Goal: Task Accomplishment & Management: Complete application form

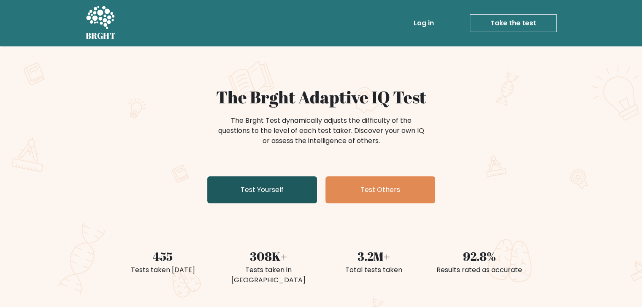
click at [279, 192] on link "Test Yourself" at bounding box center [262, 190] width 110 height 27
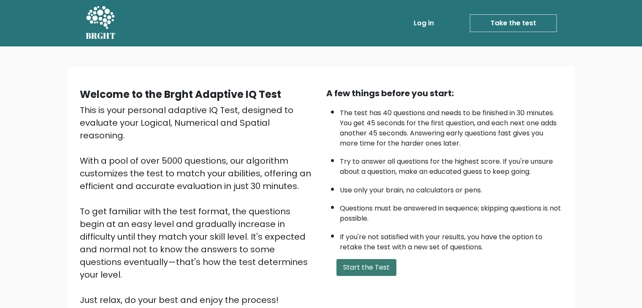
click at [359, 259] on button "Start the Test" at bounding box center [367, 267] width 60 height 17
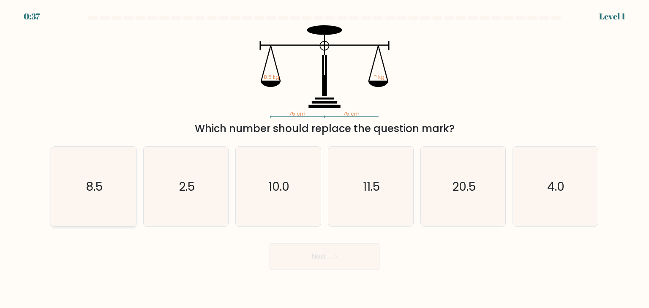
click at [95, 184] on text "8.5" at bounding box center [94, 186] width 17 height 17
click at [324, 158] on input "a. 8.5" at bounding box center [324, 156] width 0 height 4
radio input "true"
click at [319, 250] on button "Next" at bounding box center [324, 256] width 110 height 27
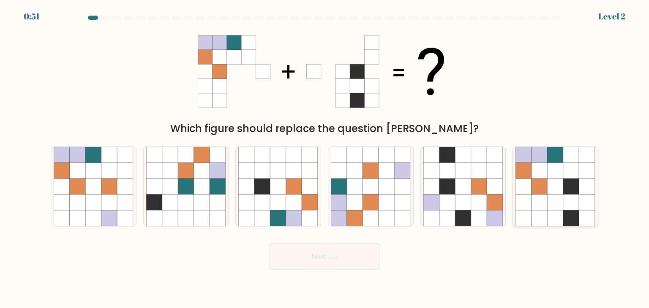
click at [547, 177] on icon at bounding box center [555, 171] width 16 height 16
click at [325, 158] on input "f." at bounding box center [324, 156] width 0 height 4
radio input "true"
click at [332, 257] on icon at bounding box center [331, 257] width 11 height 5
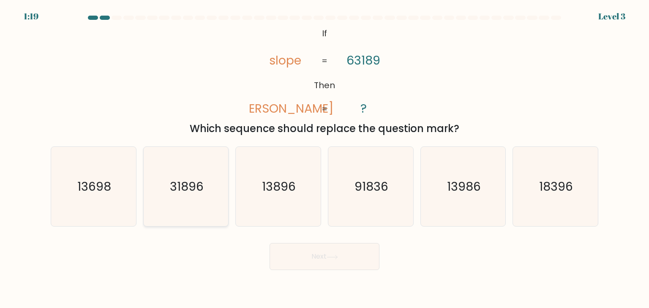
click at [185, 187] on text "31896" at bounding box center [187, 186] width 34 height 17
click at [324, 158] on input "b. 31896" at bounding box center [324, 156] width 0 height 4
radio input "true"
click at [333, 251] on button "Next" at bounding box center [324, 256] width 110 height 27
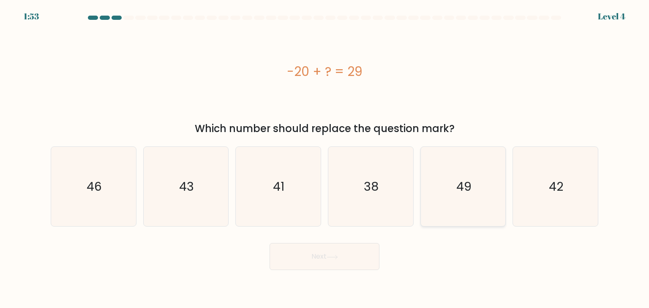
click at [469, 180] on text "49" at bounding box center [463, 186] width 15 height 17
click at [325, 158] on input "e. 49" at bounding box center [324, 156] width 0 height 4
radio input "true"
click at [358, 260] on button "Next" at bounding box center [324, 256] width 110 height 27
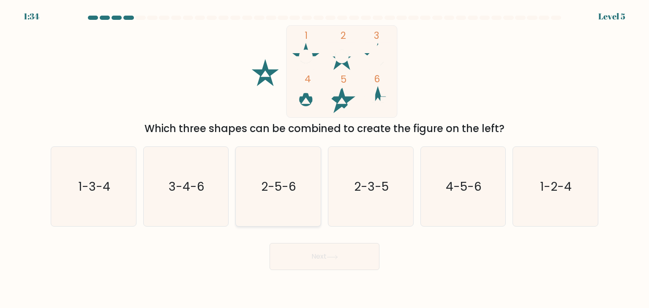
click at [274, 191] on text "2-5-6" at bounding box center [278, 186] width 35 height 17
click at [324, 158] on input "c. 2-5-6" at bounding box center [324, 156] width 0 height 4
radio input "true"
click at [319, 258] on button "Next" at bounding box center [324, 256] width 110 height 27
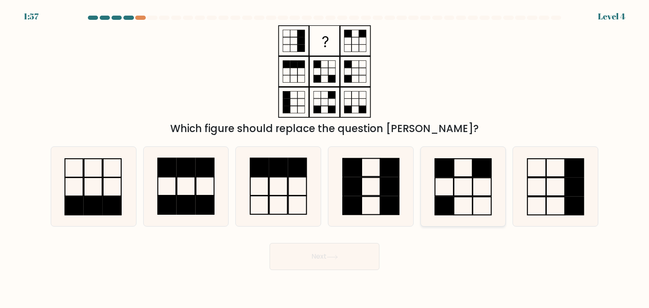
click at [453, 184] on rect at bounding box center [444, 187] width 19 height 18
click at [325, 158] on input "e." at bounding box center [324, 156] width 0 height 4
radio input "true"
click at [346, 253] on button "Next" at bounding box center [324, 256] width 110 height 27
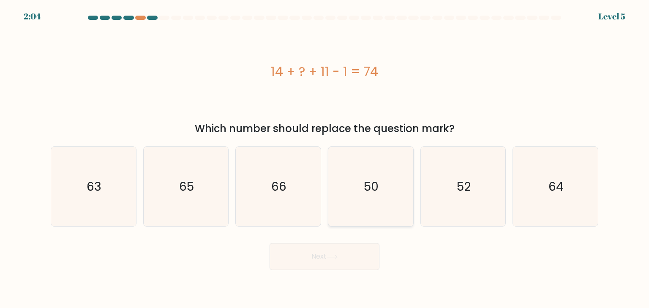
click at [384, 180] on icon "50" at bounding box center [370, 186] width 79 height 79
click at [325, 158] on input "d. 50" at bounding box center [324, 156] width 0 height 4
radio input "true"
click at [312, 263] on button "Next" at bounding box center [324, 256] width 110 height 27
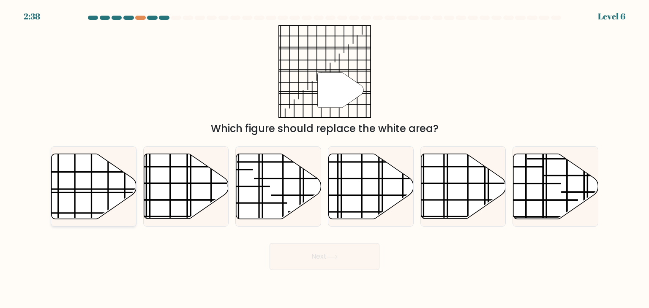
click at [105, 180] on icon at bounding box center [94, 186] width 85 height 65
click at [324, 158] on input "a." at bounding box center [324, 156] width 0 height 4
radio input "true"
click at [305, 259] on button "Next" at bounding box center [324, 256] width 110 height 27
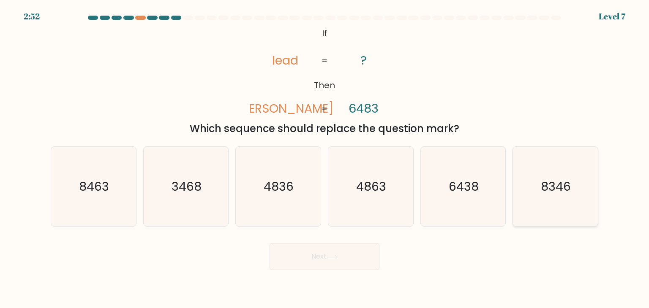
click at [549, 190] on text "8346" at bounding box center [556, 186] width 30 height 17
click at [325, 158] on input "f. 8346" at bounding box center [324, 156] width 0 height 4
radio input "true"
click at [335, 247] on button "Next" at bounding box center [324, 256] width 110 height 27
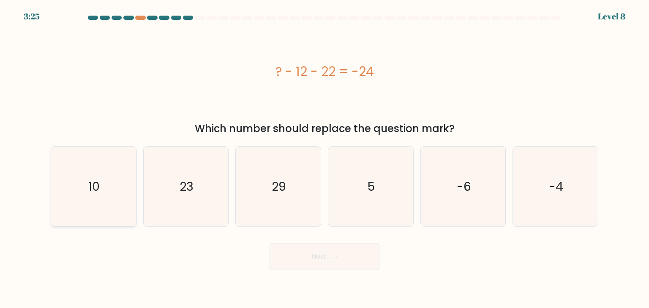
click at [83, 195] on icon "10" at bounding box center [93, 186] width 79 height 79
click at [324, 158] on input "a. 10" at bounding box center [324, 156] width 0 height 4
radio input "true"
click at [287, 261] on button "Next" at bounding box center [324, 256] width 110 height 27
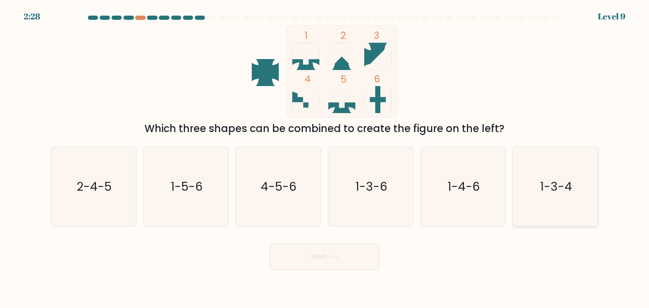
click at [564, 193] on text "1-3-4" at bounding box center [556, 186] width 32 height 17
click at [325, 158] on input "f. 1-3-4" at bounding box center [324, 156] width 0 height 4
radio input "true"
click at [342, 249] on button "Next" at bounding box center [324, 256] width 110 height 27
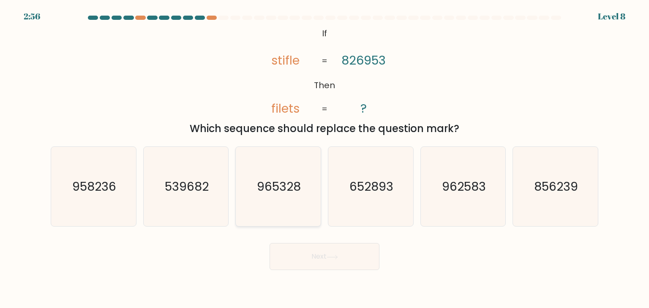
click at [259, 180] on text "965328" at bounding box center [279, 186] width 44 height 17
click at [324, 158] on input "c. 965328" at bounding box center [324, 156] width 0 height 4
radio input "true"
click at [302, 256] on button "Next" at bounding box center [324, 256] width 110 height 27
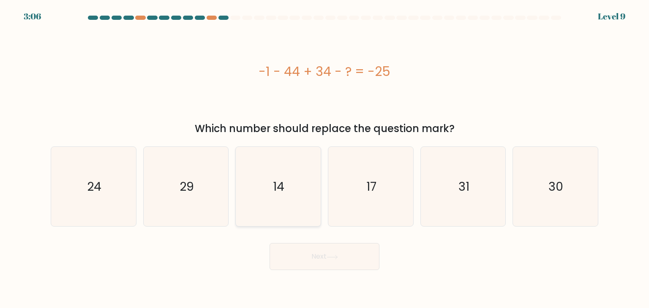
click at [275, 190] on text "14" at bounding box center [278, 186] width 11 height 17
click at [324, 158] on input "c. 14" at bounding box center [324, 156] width 0 height 4
radio input "true"
click at [314, 259] on button "Next" at bounding box center [324, 256] width 110 height 27
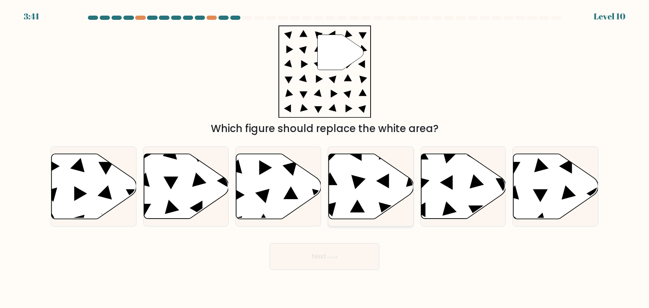
click at [356, 174] on icon at bounding box center [371, 186] width 85 height 65
click at [325, 158] on input "d." at bounding box center [324, 156] width 0 height 4
radio input "true"
click at [341, 256] on button "Next" at bounding box center [324, 256] width 110 height 27
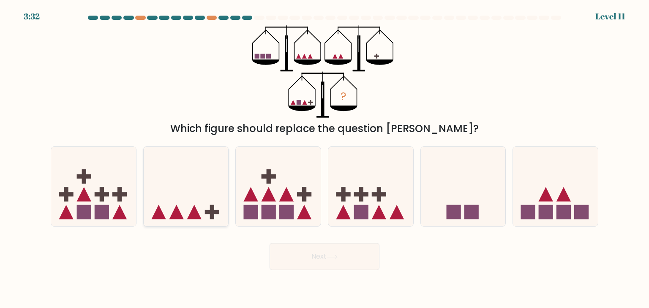
click at [201, 182] on icon at bounding box center [186, 187] width 85 height 70
click at [324, 158] on input "b." at bounding box center [324, 156] width 0 height 4
radio input "true"
click at [348, 248] on button "Next" at bounding box center [324, 256] width 110 height 27
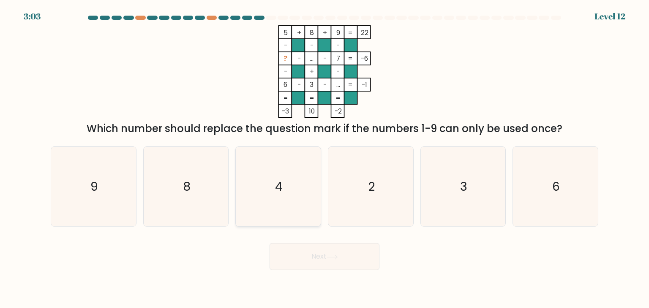
click at [273, 192] on icon "4" at bounding box center [277, 186] width 79 height 79
click at [324, 158] on input "c. 4" at bounding box center [324, 156] width 0 height 4
radio input "true"
click at [350, 261] on button "Next" at bounding box center [324, 256] width 110 height 27
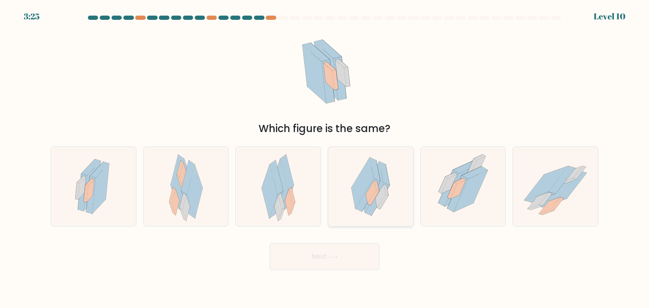
click at [360, 162] on icon at bounding box center [370, 186] width 57 height 79
click at [325, 158] on input "d." at bounding box center [324, 156] width 0 height 4
radio input "true"
click at [333, 248] on button "Next" at bounding box center [324, 256] width 110 height 27
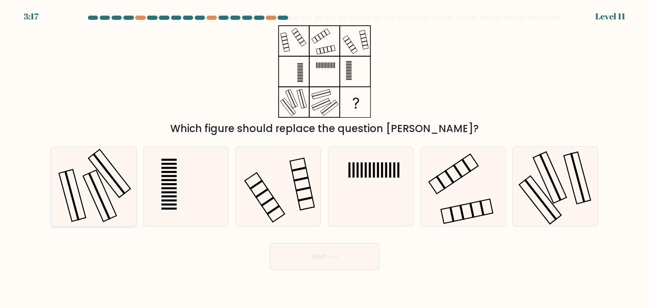
click at [77, 171] on icon at bounding box center [93, 186] width 79 height 79
click at [324, 158] on input "a." at bounding box center [324, 156] width 0 height 4
radio input "true"
click at [320, 257] on button "Next" at bounding box center [324, 256] width 110 height 27
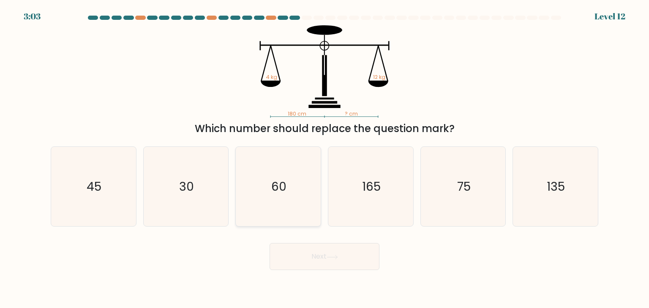
click at [293, 199] on icon "60" at bounding box center [277, 186] width 79 height 79
click at [324, 158] on input "c. 60" at bounding box center [324, 156] width 0 height 4
radio input "true"
click at [329, 249] on button "Next" at bounding box center [324, 256] width 110 height 27
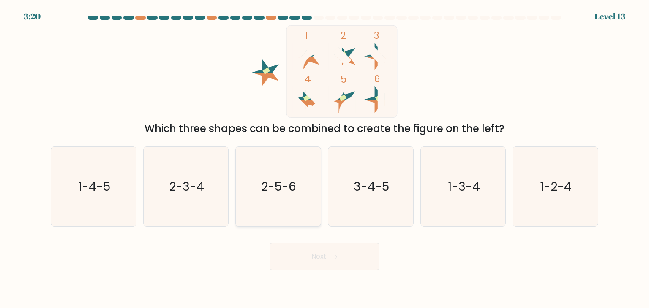
click at [294, 169] on icon "2-5-6" at bounding box center [277, 186] width 79 height 79
click at [324, 158] on input "c. 2-5-6" at bounding box center [324, 156] width 0 height 4
radio input "true"
click at [316, 250] on button "Next" at bounding box center [324, 256] width 110 height 27
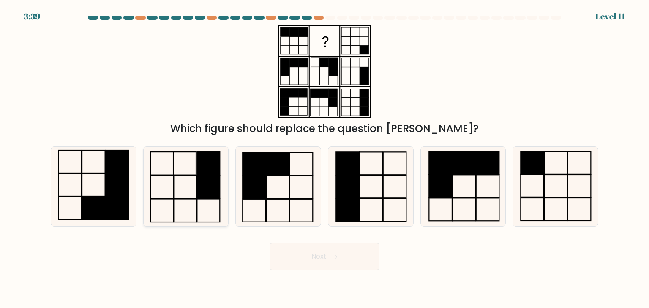
click at [201, 209] on icon at bounding box center [185, 186] width 79 height 79
click at [324, 158] on input "b." at bounding box center [324, 156] width 0 height 4
radio input "true"
click at [318, 261] on button "Next" at bounding box center [324, 256] width 110 height 27
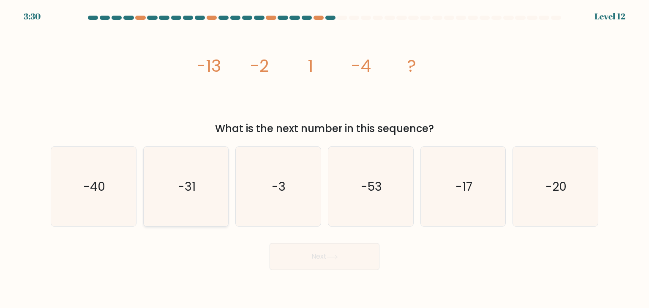
click at [225, 171] on icon "-31" at bounding box center [185, 186] width 79 height 79
click at [324, 158] on input "b. -31" at bounding box center [324, 156] width 0 height 4
radio input "true"
click at [307, 244] on button "Next" at bounding box center [324, 256] width 110 height 27
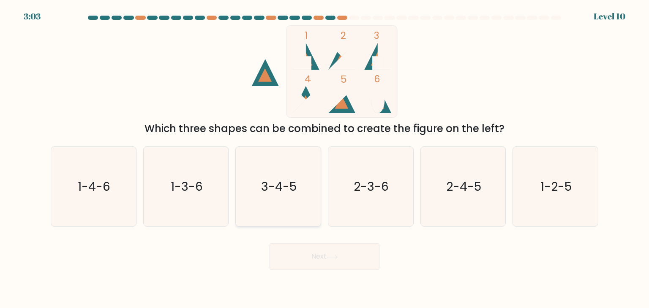
click at [306, 187] on icon "3-4-5" at bounding box center [277, 186] width 79 height 79
click at [324, 158] on input "c. 3-4-5" at bounding box center [324, 156] width 0 height 4
radio input "true"
click at [363, 250] on button "Next" at bounding box center [324, 256] width 110 height 27
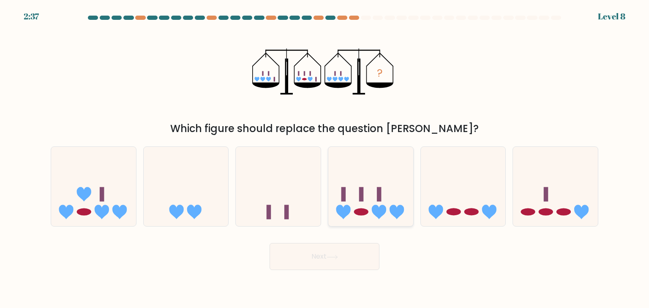
click at [399, 223] on div at bounding box center [371, 187] width 86 height 80
click at [325, 158] on input "d." at bounding box center [324, 156] width 0 height 4
radio input "true"
click at [370, 263] on button "Next" at bounding box center [324, 256] width 110 height 27
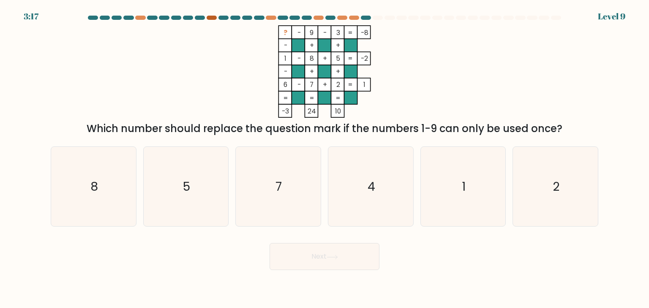
click at [212, 17] on div at bounding box center [212, 18] width 10 height 4
click at [271, 16] on div at bounding box center [271, 18] width 10 height 4
click at [316, 15] on div "3:14 Level 9" at bounding box center [324, 11] width 649 height 23
click at [369, 167] on icon "4" at bounding box center [370, 186] width 79 height 79
click at [325, 158] on input "d. 4" at bounding box center [324, 156] width 0 height 4
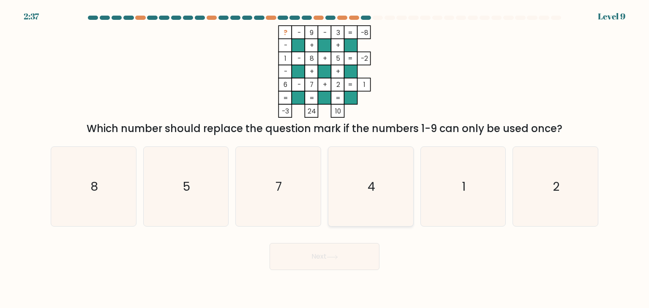
radio input "true"
click at [356, 248] on button "Next" at bounding box center [324, 256] width 110 height 27
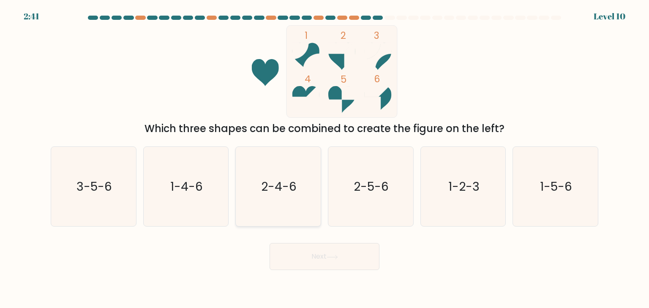
click at [269, 176] on icon "2-4-6" at bounding box center [277, 186] width 79 height 79
click at [324, 158] on input "c. 2-4-6" at bounding box center [324, 156] width 0 height 4
radio input "true"
click at [313, 256] on button "Next" at bounding box center [324, 256] width 110 height 27
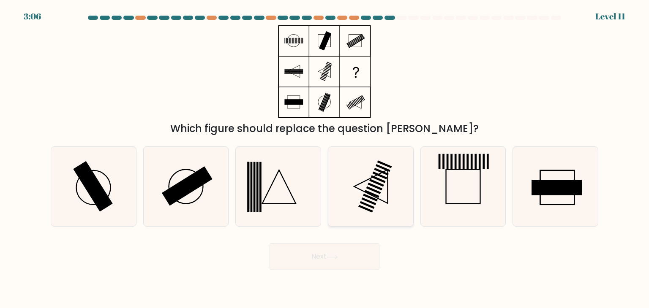
click at [359, 168] on icon at bounding box center [370, 186] width 79 height 79
click at [325, 158] on input "d." at bounding box center [324, 156] width 0 height 4
radio input "true"
click at [355, 261] on button "Next" at bounding box center [324, 256] width 110 height 27
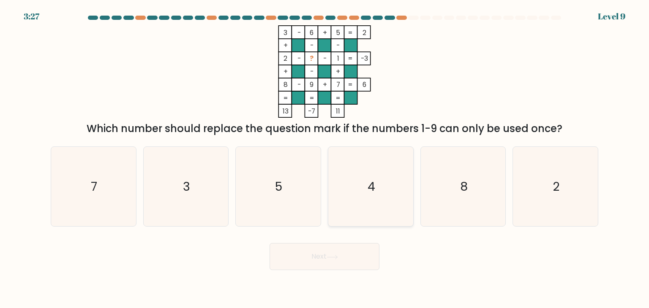
click at [359, 180] on icon "4" at bounding box center [370, 186] width 79 height 79
click at [325, 158] on input "d. 4" at bounding box center [324, 156] width 0 height 4
radio input "true"
click at [354, 254] on button "Next" at bounding box center [324, 256] width 110 height 27
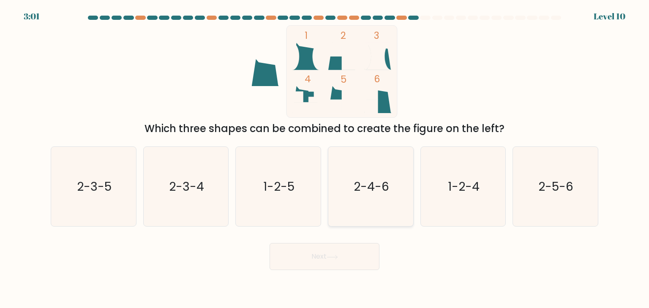
click at [350, 192] on icon "2-4-6" at bounding box center [370, 186] width 79 height 79
click at [325, 158] on input "d. 2-4-6" at bounding box center [324, 156] width 0 height 4
radio input "true"
click at [349, 256] on button "Next" at bounding box center [324, 256] width 110 height 27
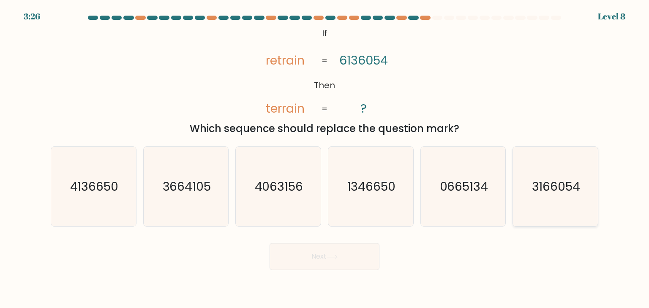
click at [540, 171] on icon "3166054" at bounding box center [554, 186] width 79 height 79
click at [325, 158] on input "f. 3166054" at bounding box center [324, 156] width 0 height 4
radio input "true"
click at [335, 252] on button "Next" at bounding box center [324, 256] width 110 height 27
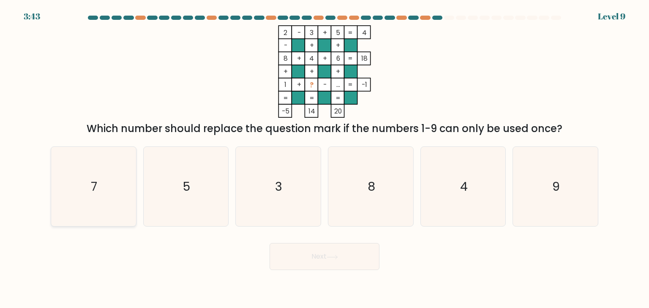
click at [91, 173] on icon "7" at bounding box center [93, 186] width 79 height 79
click at [324, 158] on input "a. 7" at bounding box center [324, 156] width 0 height 4
radio input "true"
click at [286, 245] on button "Next" at bounding box center [324, 256] width 110 height 27
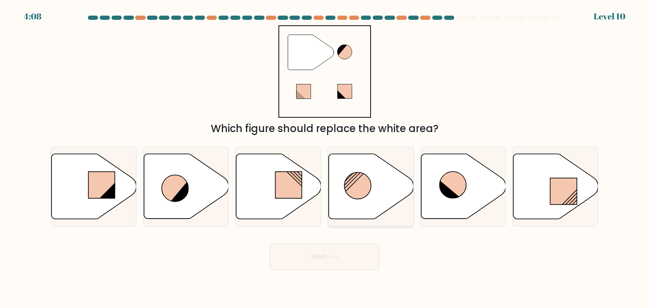
click at [372, 187] on icon at bounding box center [371, 186] width 85 height 65
click at [325, 158] on input "d." at bounding box center [324, 156] width 0 height 4
radio input "true"
click at [373, 259] on button "Next" at bounding box center [324, 256] width 110 height 27
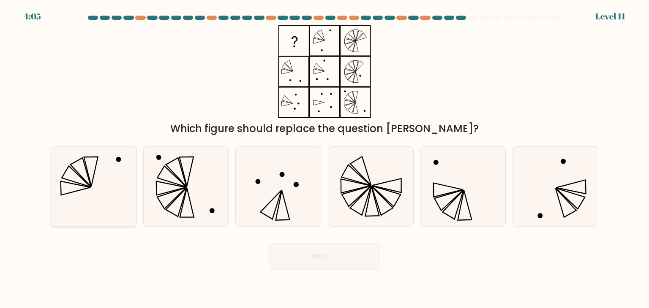
click at [91, 203] on icon at bounding box center [93, 186] width 79 height 79
click at [324, 158] on input "a." at bounding box center [324, 156] width 0 height 4
radio input "true"
click at [279, 246] on button "Next" at bounding box center [324, 256] width 110 height 27
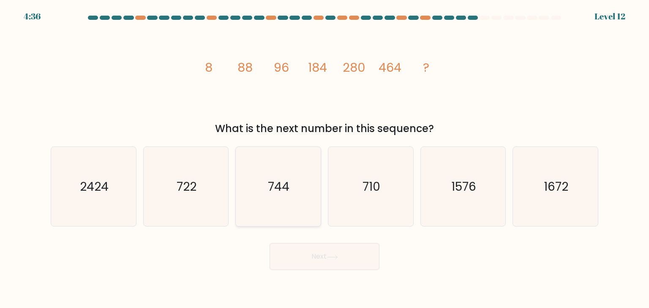
click at [287, 183] on text "744" at bounding box center [279, 186] width 22 height 17
click at [324, 158] on input "c. 744" at bounding box center [324, 156] width 0 height 4
radio input "true"
click at [302, 254] on button "Next" at bounding box center [324, 256] width 110 height 27
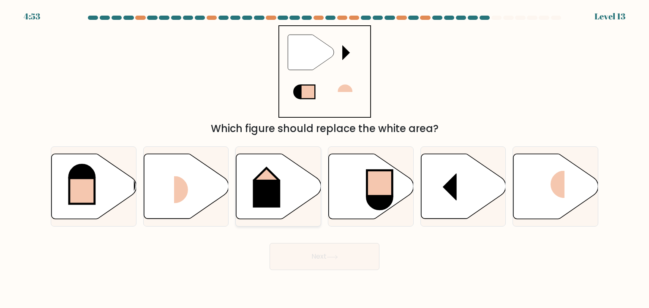
click at [274, 173] on icon at bounding box center [278, 186] width 85 height 65
click at [324, 158] on input "c." at bounding box center [324, 156] width 0 height 4
radio input "true"
click at [323, 250] on button "Next" at bounding box center [324, 256] width 110 height 27
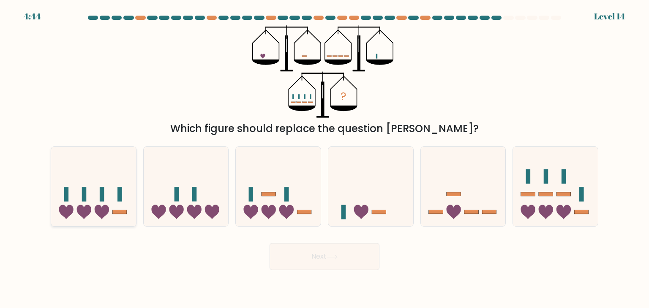
click at [84, 199] on rect at bounding box center [84, 195] width 5 height 14
click at [324, 158] on input "a." at bounding box center [324, 156] width 0 height 4
radio input "true"
click at [293, 258] on button "Next" at bounding box center [324, 256] width 110 height 27
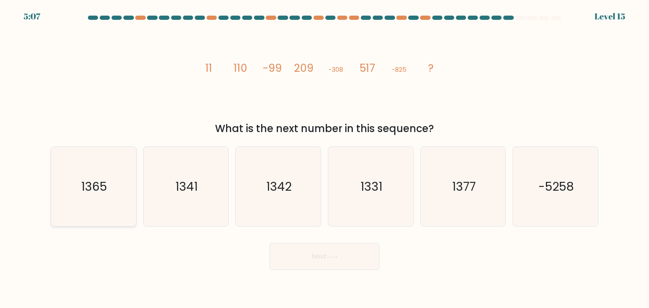
click at [112, 183] on icon "1365" at bounding box center [93, 186] width 79 height 79
click at [324, 158] on input "a. 1365" at bounding box center [324, 156] width 0 height 4
radio input "true"
click at [285, 254] on button "Next" at bounding box center [324, 256] width 110 height 27
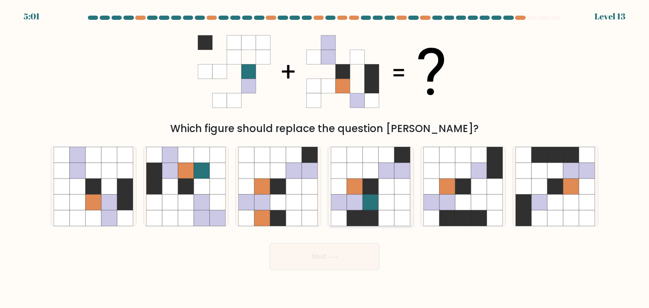
click at [373, 182] on icon at bounding box center [371, 187] width 16 height 16
click at [325, 158] on input "d." at bounding box center [324, 156] width 0 height 4
radio input "true"
click at [345, 250] on button "Next" at bounding box center [324, 256] width 110 height 27
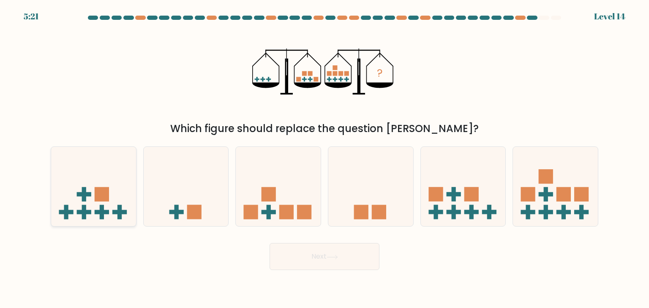
click at [117, 204] on icon at bounding box center [93, 187] width 85 height 70
click at [324, 158] on input "a." at bounding box center [324, 156] width 0 height 4
radio input "true"
click at [287, 259] on button "Next" at bounding box center [324, 256] width 110 height 27
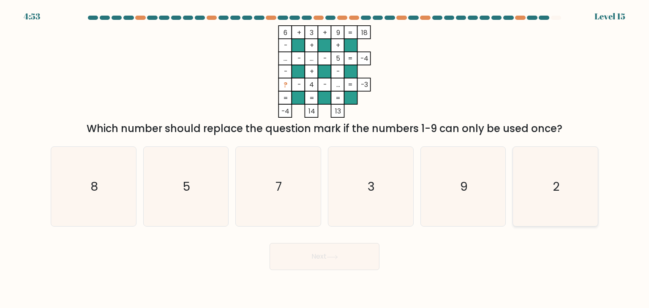
click at [544, 180] on icon "2" at bounding box center [554, 186] width 79 height 79
click at [325, 158] on input "f. 2" at bounding box center [324, 156] width 0 height 4
radio input "true"
click at [318, 262] on button "Next" at bounding box center [324, 256] width 110 height 27
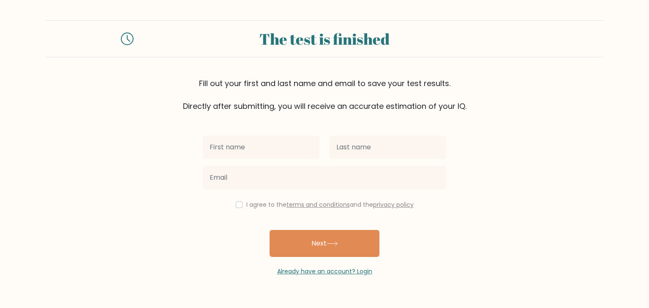
click at [309, 144] on input "text" at bounding box center [261, 148] width 117 height 24
type input "Sagnik"
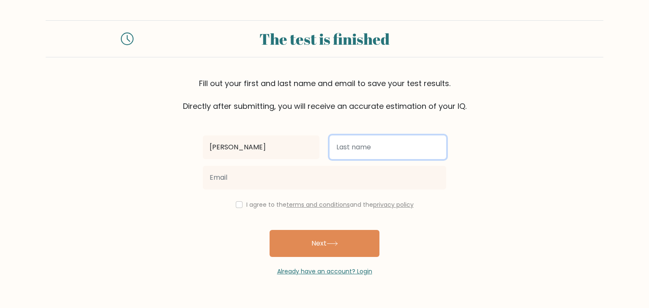
click at [342, 144] on input "text" at bounding box center [387, 148] width 117 height 24
click at [348, 144] on input "Chskraborty" at bounding box center [387, 148] width 117 height 24
type input "Chakraborty"
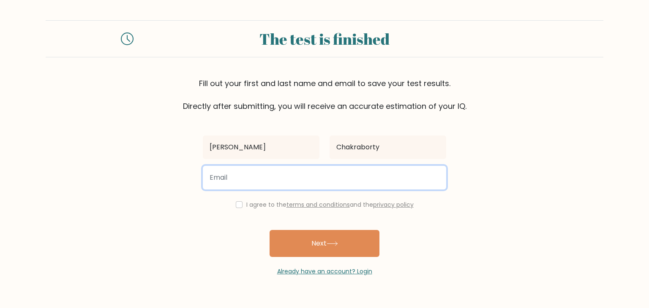
click at [348, 173] on input "email" at bounding box center [324, 178] width 243 height 24
type input "sagnikthechakraborty@gmail.com"
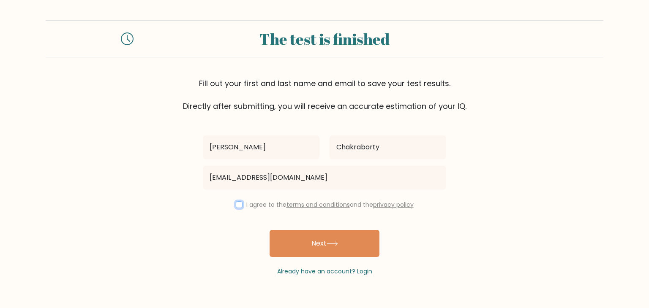
click at [239, 206] on input "checkbox" at bounding box center [239, 204] width 7 height 7
checkbox input "true"
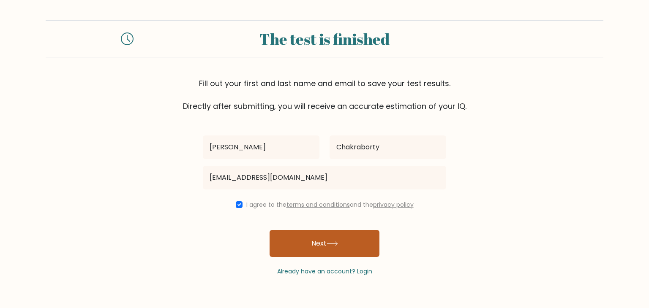
click at [296, 244] on button "Next" at bounding box center [324, 243] width 110 height 27
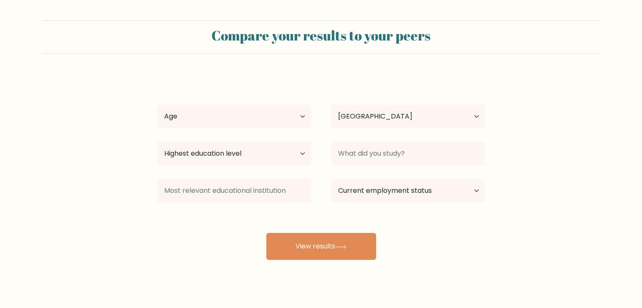
select select "IN"
click at [299, 158] on select "Highest education level No schooling Primary Lower Secondary Upper Secondary Oc…" at bounding box center [235, 154] width 154 height 24
click at [104, 223] on form "Compare your results to your peers [PERSON_NAME] Age Under [DEMOGRAPHIC_DATA] […" at bounding box center [321, 140] width 642 height 240
click at [189, 152] on select "Highest education level No schooling Primary Lower Secondary Upper Secondary Oc…" at bounding box center [235, 154] width 154 height 24
select select "upper_secondary"
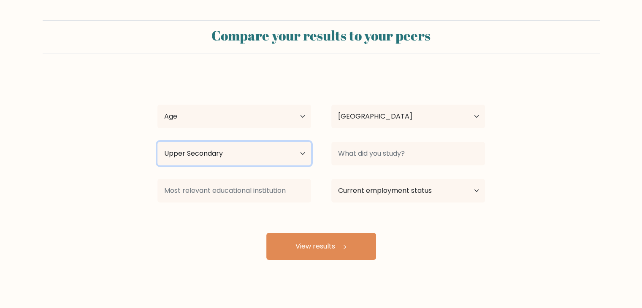
click at [158, 142] on select "Highest education level No schooling Primary Lower Secondary Upper Secondary Oc…" at bounding box center [235, 154] width 154 height 24
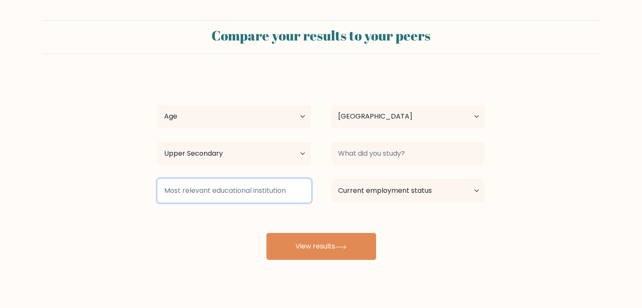
click at [275, 195] on input at bounding box center [235, 191] width 154 height 24
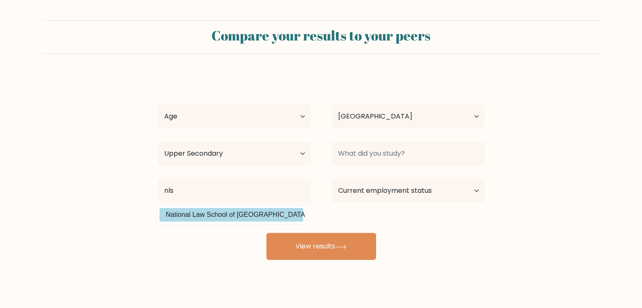
click at [297, 220] on div "[PERSON_NAME] Age Under [DEMOGRAPHIC_DATA] [DEMOGRAPHIC_DATA] [DEMOGRAPHIC_DATA…" at bounding box center [321, 167] width 338 height 186
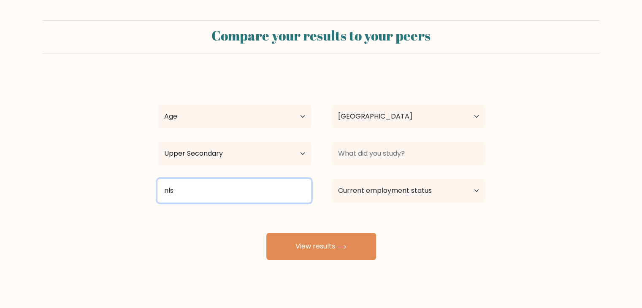
click at [295, 188] on input "nls" at bounding box center [235, 191] width 154 height 24
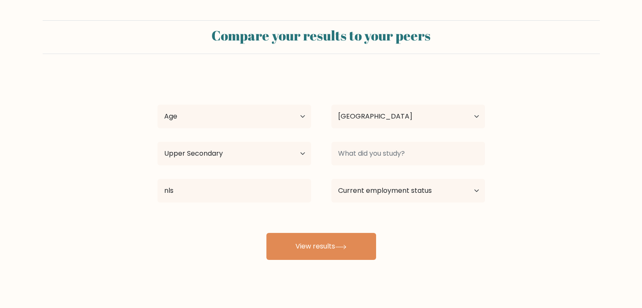
click at [286, 212] on div "[PERSON_NAME] Age Under [DEMOGRAPHIC_DATA] [DEMOGRAPHIC_DATA] [DEMOGRAPHIC_DATA…" at bounding box center [321, 167] width 338 height 186
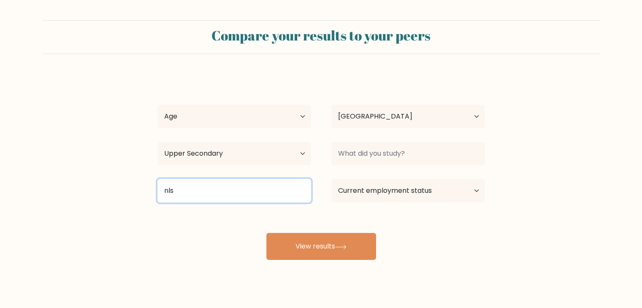
click at [291, 197] on input "nls" at bounding box center [235, 191] width 154 height 24
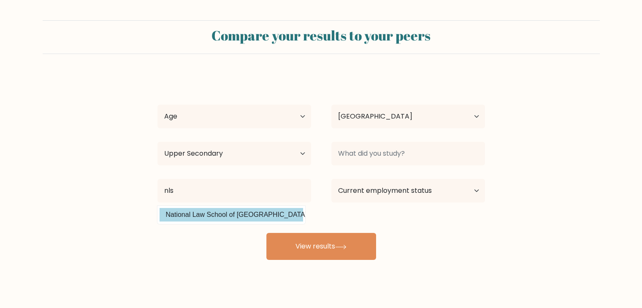
click at [257, 216] on div "[PERSON_NAME] Age Under [DEMOGRAPHIC_DATA] [DEMOGRAPHIC_DATA] [DEMOGRAPHIC_DATA…" at bounding box center [321, 167] width 338 height 186
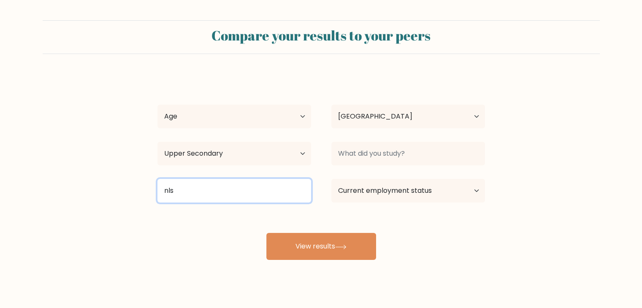
click at [261, 185] on input "nls" at bounding box center [235, 191] width 154 height 24
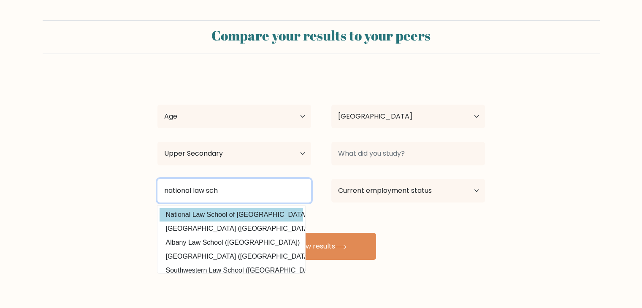
type input "national law sch"
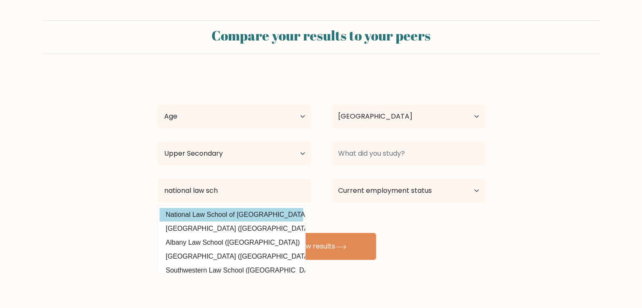
click at [270, 212] on div "[PERSON_NAME] Age Under [DEMOGRAPHIC_DATA] [DEMOGRAPHIC_DATA] [DEMOGRAPHIC_DATA…" at bounding box center [321, 167] width 338 height 186
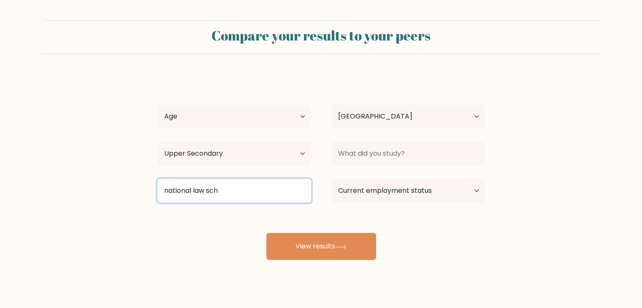
click at [262, 201] on input "national law sch" at bounding box center [235, 191] width 154 height 24
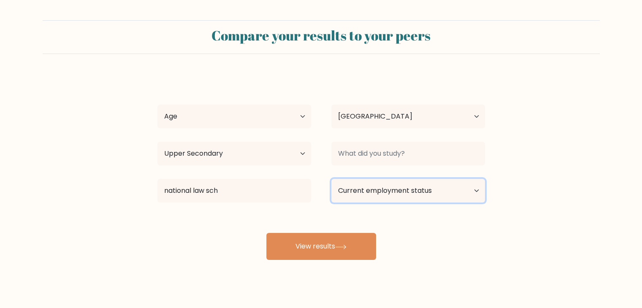
click at [356, 189] on select "Current employment status Employed Student Retired Other / prefer not to answer" at bounding box center [409, 191] width 154 height 24
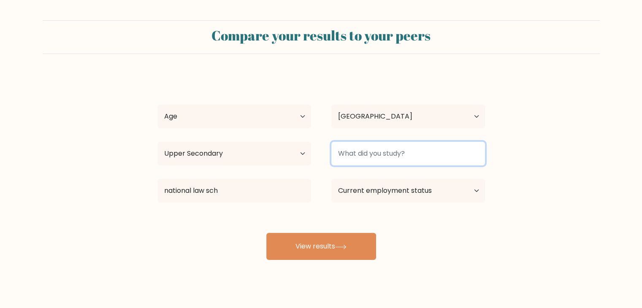
click at [360, 157] on input at bounding box center [409, 154] width 154 height 24
type input "l"
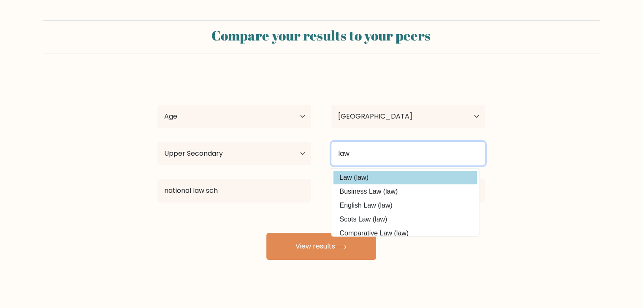
type input "law"
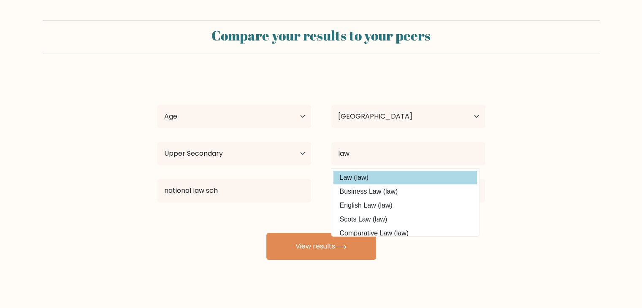
click at [388, 180] on div "[PERSON_NAME] Age Under [DEMOGRAPHIC_DATA] [DEMOGRAPHIC_DATA] [DEMOGRAPHIC_DATA…" at bounding box center [321, 167] width 338 height 186
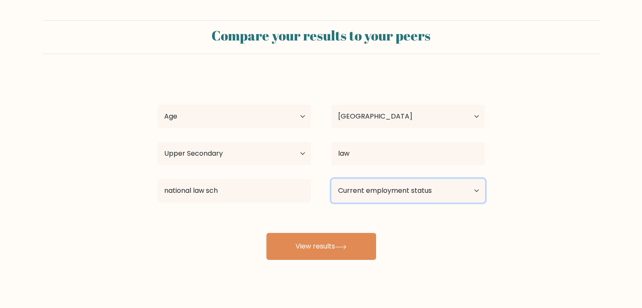
click at [375, 190] on select "Current employment status Employed Student Retired Other / prefer not to answer" at bounding box center [409, 191] width 154 height 24
select select "student"
click at [332, 179] on select "Current employment status Employed Student Retired Other / prefer not to answer" at bounding box center [409, 191] width 154 height 24
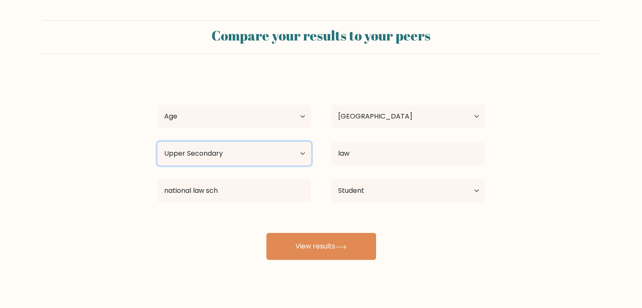
click at [290, 157] on select "Highest education level No schooling Primary Lower Secondary Upper Secondary Oc…" at bounding box center [235, 154] width 154 height 24
select select "bachelors_degree"
click at [158, 142] on select "Highest education level No schooling Primary Lower Secondary Upper Secondary Oc…" at bounding box center [235, 154] width 154 height 24
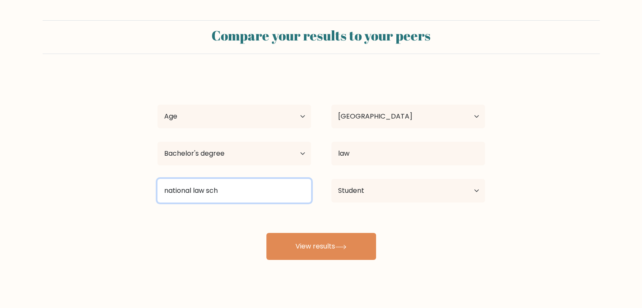
click at [237, 190] on input "national law sch" at bounding box center [235, 191] width 154 height 24
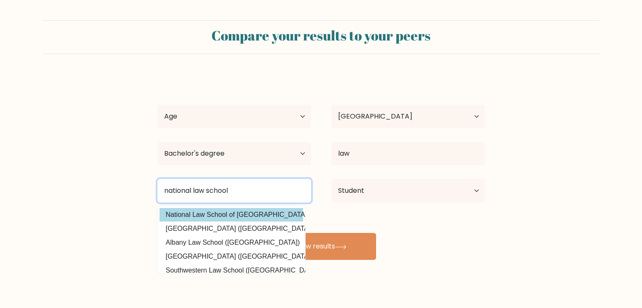
type input "national law school"
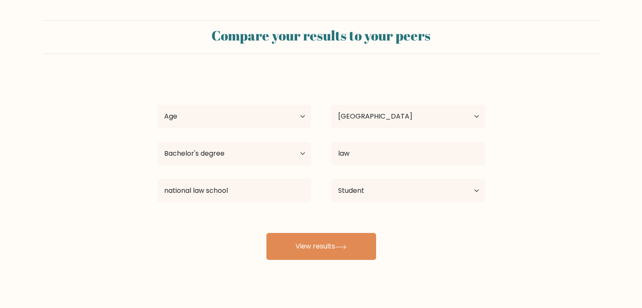
click at [287, 214] on div "[PERSON_NAME] Age Under [DEMOGRAPHIC_DATA] [DEMOGRAPHIC_DATA] [DEMOGRAPHIC_DATA…" at bounding box center [321, 167] width 338 height 186
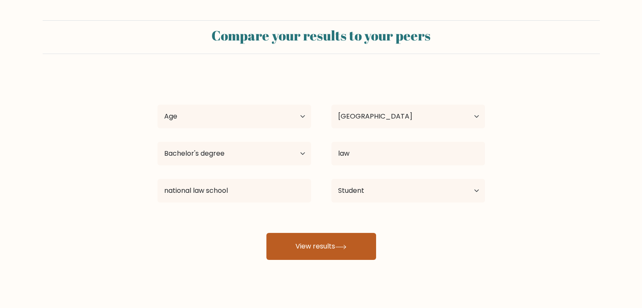
click at [308, 242] on button "View results" at bounding box center [322, 246] width 110 height 27
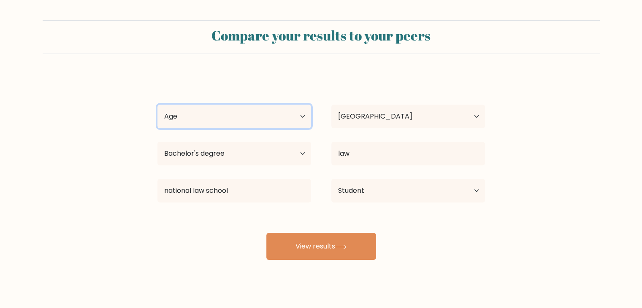
click at [266, 121] on select "Age Under [DEMOGRAPHIC_DATA] [DEMOGRAPHIC_DATA] [DEMOGRAPHIC_DATA] [DEMOGRAPHIC…" at bounding box center [235, 117] width 154 height 24
select select "18_24"
click at [158, 105] on select "Age Under [DEMOGRAPHIC_DATA] [DEMOGRAPHIC_DATA] [DEMOGRAPHIC_DATA] [DEMOGRAPHIC…" at bounding box center [235, 117] width 154 height 24
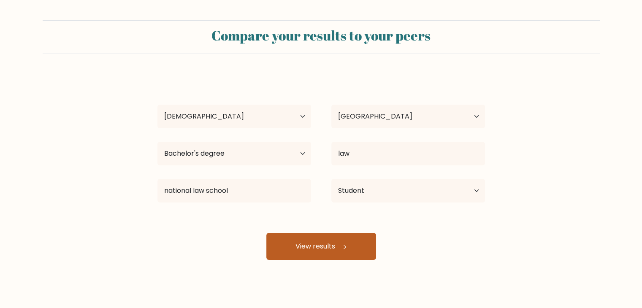
click at [297, 249] on button "View results" at bounding box center [322, 246] width 110 height 27
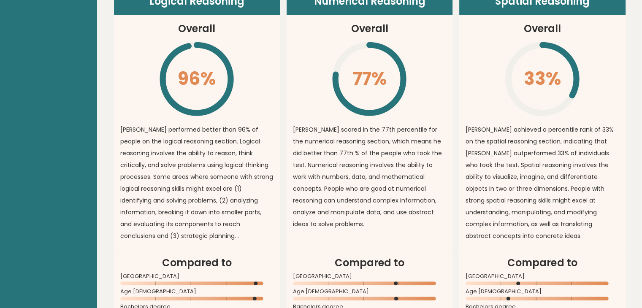
scroll to position [635, 0]
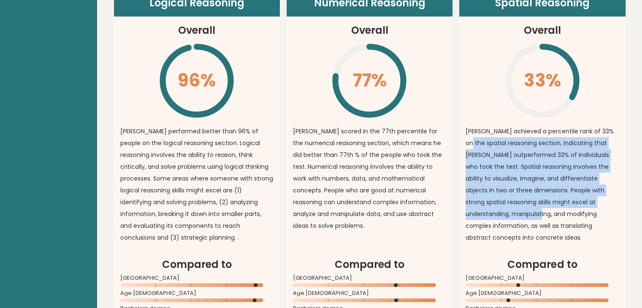
drag, startPoint x: 471, startPoint y: 141, endPoint x: 497, endPoint y: 211, distance: 75.1
click at [497, 211] on p "[PERSON_NAME] achieved a percentile rank of 33% on the spatial reasoning sectio…" at bounding box center [542, 184] width 153 height 118
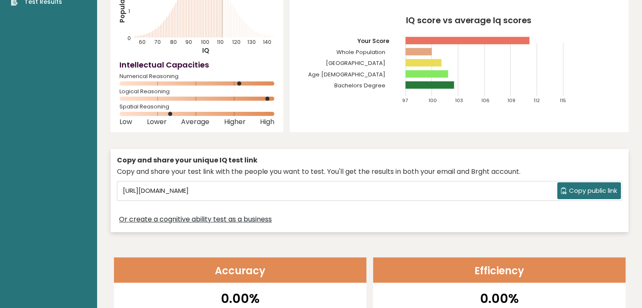
scroll to position [0, 0]
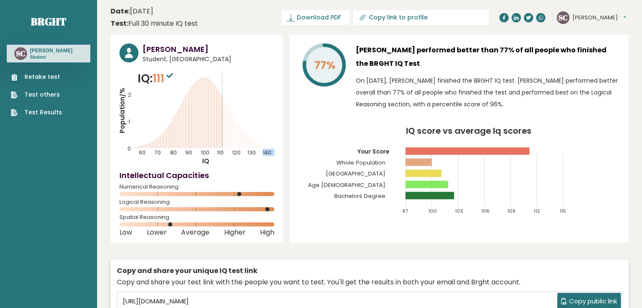
drag, startPoint x: 212, startPoint y: 97, endPoint x: 227, endPoint y: 103, distance: 16.6
click at [227, 103] on icon "Population/% IQ 0 1 2 60 70 80 90 100 110 120 130 140" at bounding box center [197, 117] width 155 height 95
drag, startPoint x: 227, startPoint y: 103, endPoint x: 217, endPoint y: 92, distance: 14.9
click at [217, 92] on icon "Population/% IQ 0 1 2 60 70 80 90 100 110 120 130 140" at bounding box center [197, 117] width 155 height 95
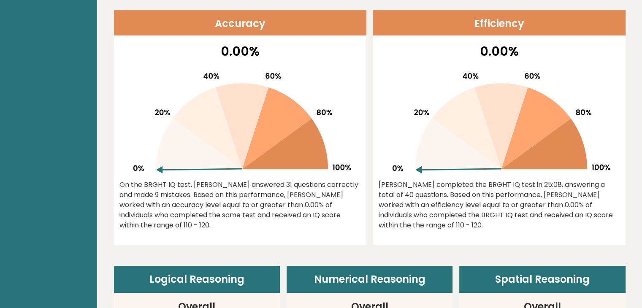
scroll to position [385, 0]
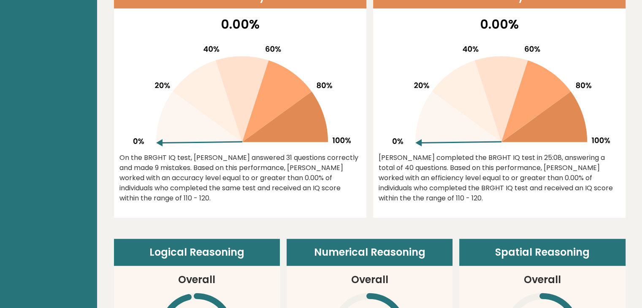
drag, startPoint x: 423, startPoint y: 144, endPoint x: 427, endPoint y: 97, distance: 47.9
click at [427, 97] on icon at bounding box center [500, 93] width 222 height 108
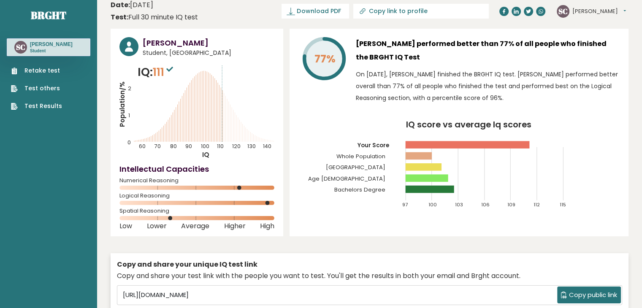
scroll to position [0, 0]
